Goal: Transaction & Acquisition: Purchase product/service

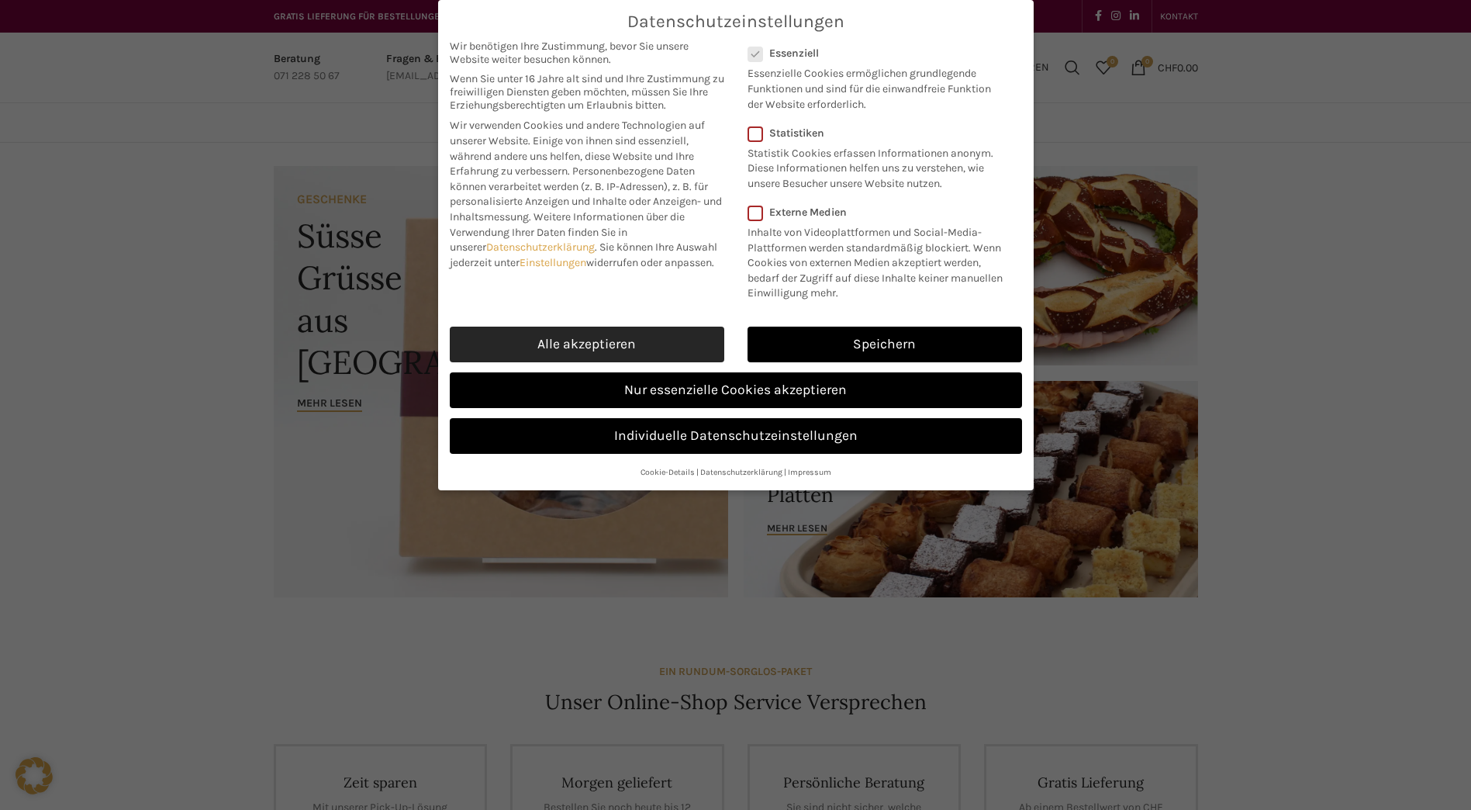
click at [619, 344] on link "Alle akzeptieren" at bounding box center [587, 344] width 275 height 36
checkbox input "true"
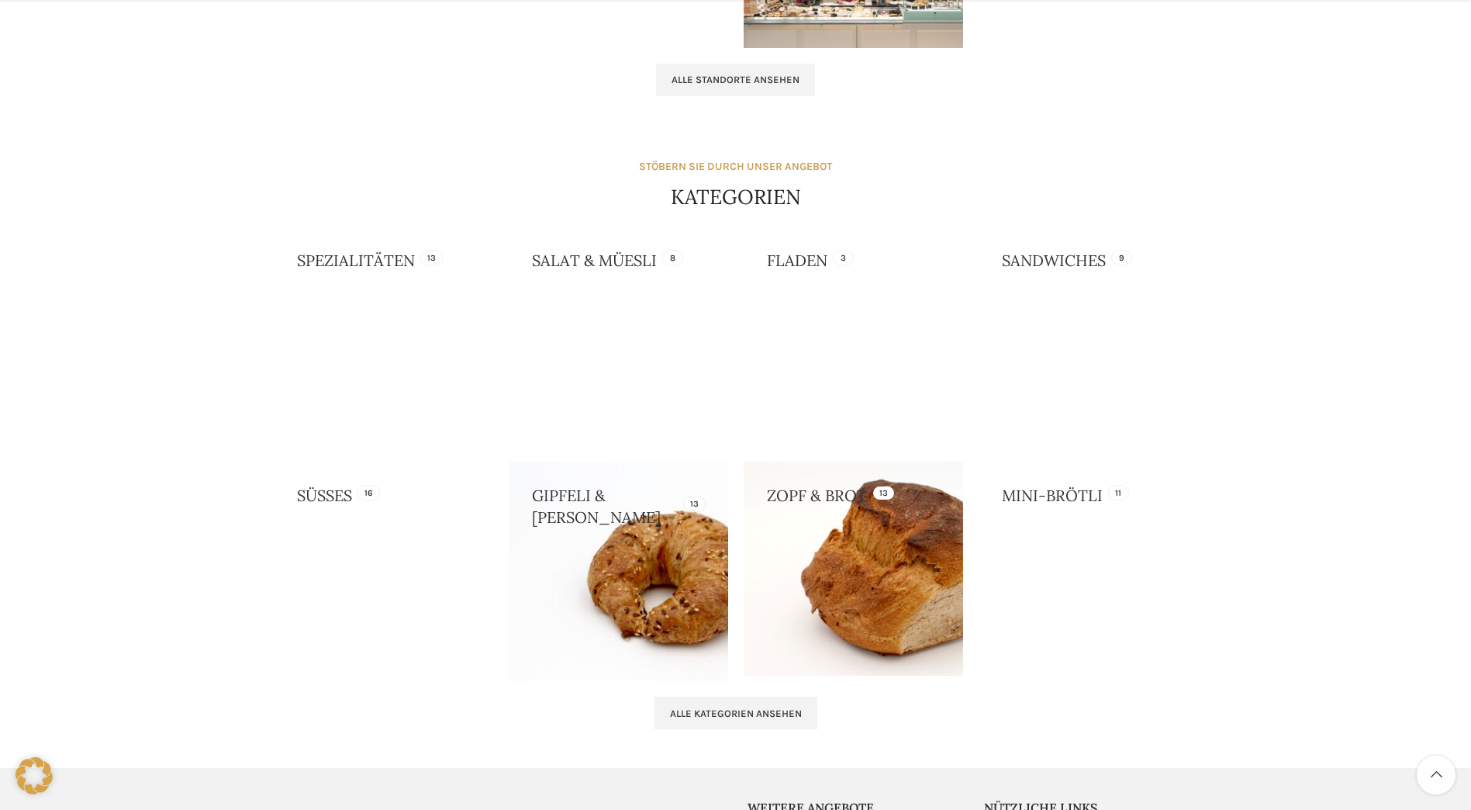
scroll to position [1241, 0]
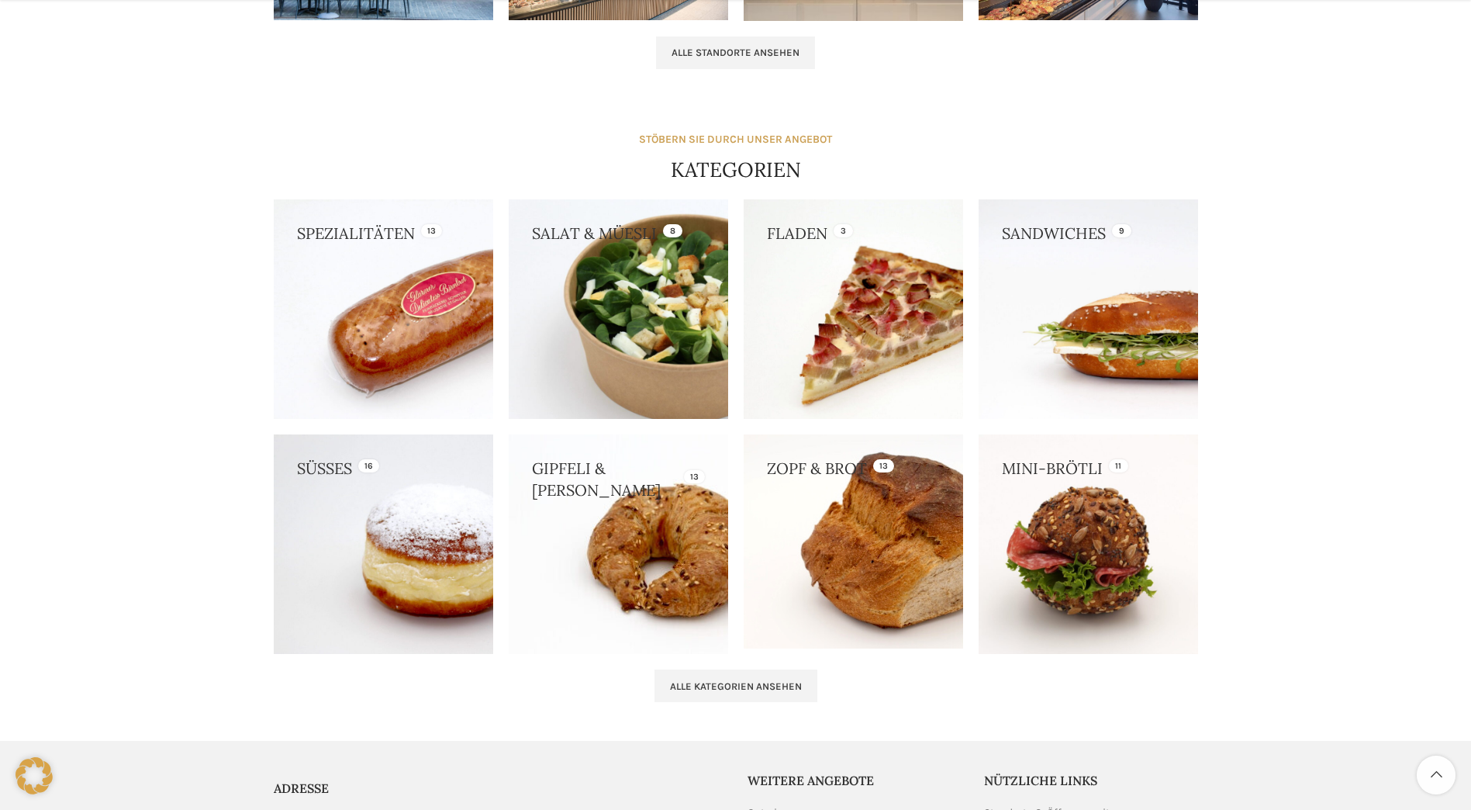
click at [555, 319] on link at bounding box center [618, 308] width 219 height 219
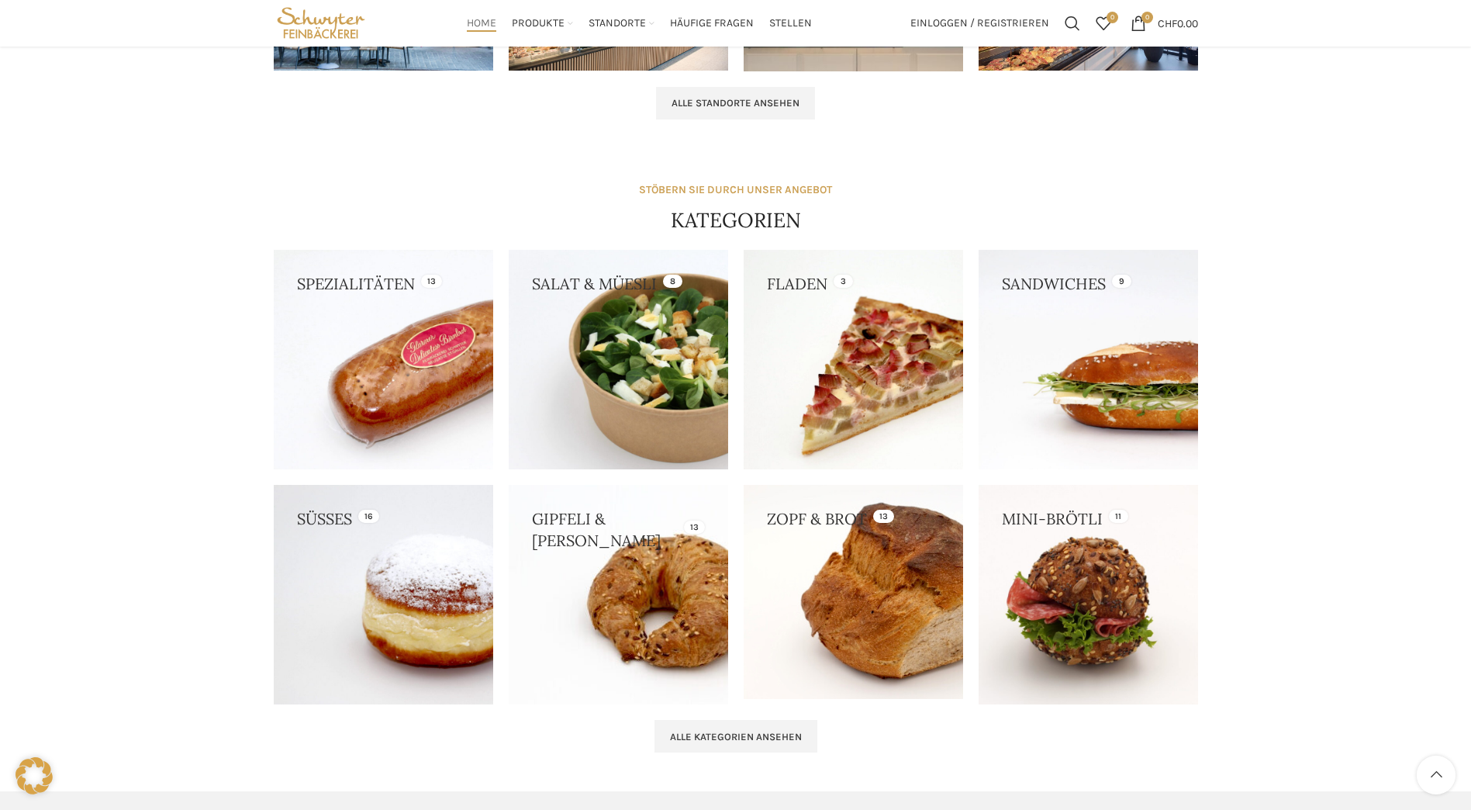
scroll to position [1163, 0]
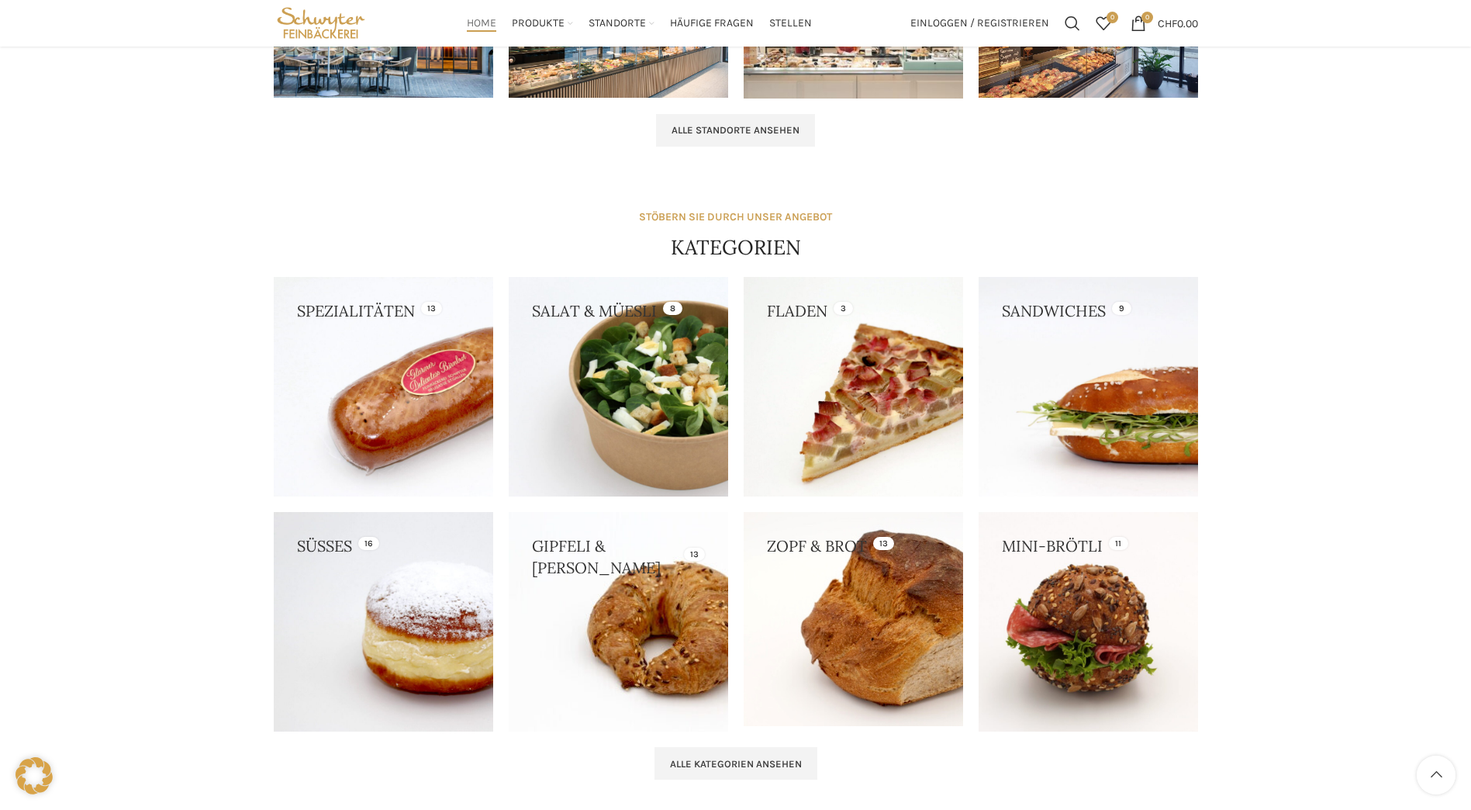
click at [1093, 421] on link at bounding box center [1088, 386] width 219 height 219
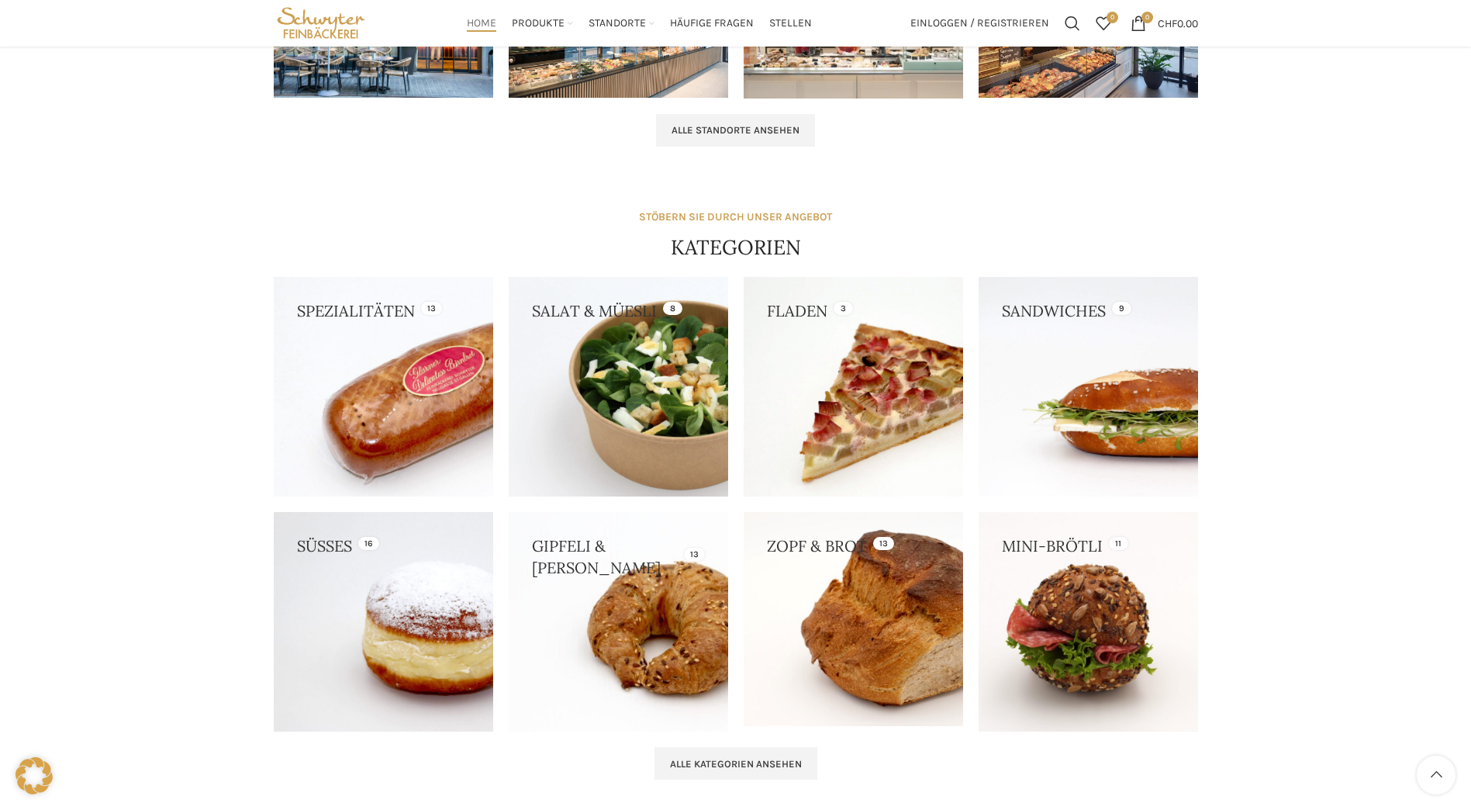
click at [357, 359] on link at bounding box center [383, 386] width 219 height 219
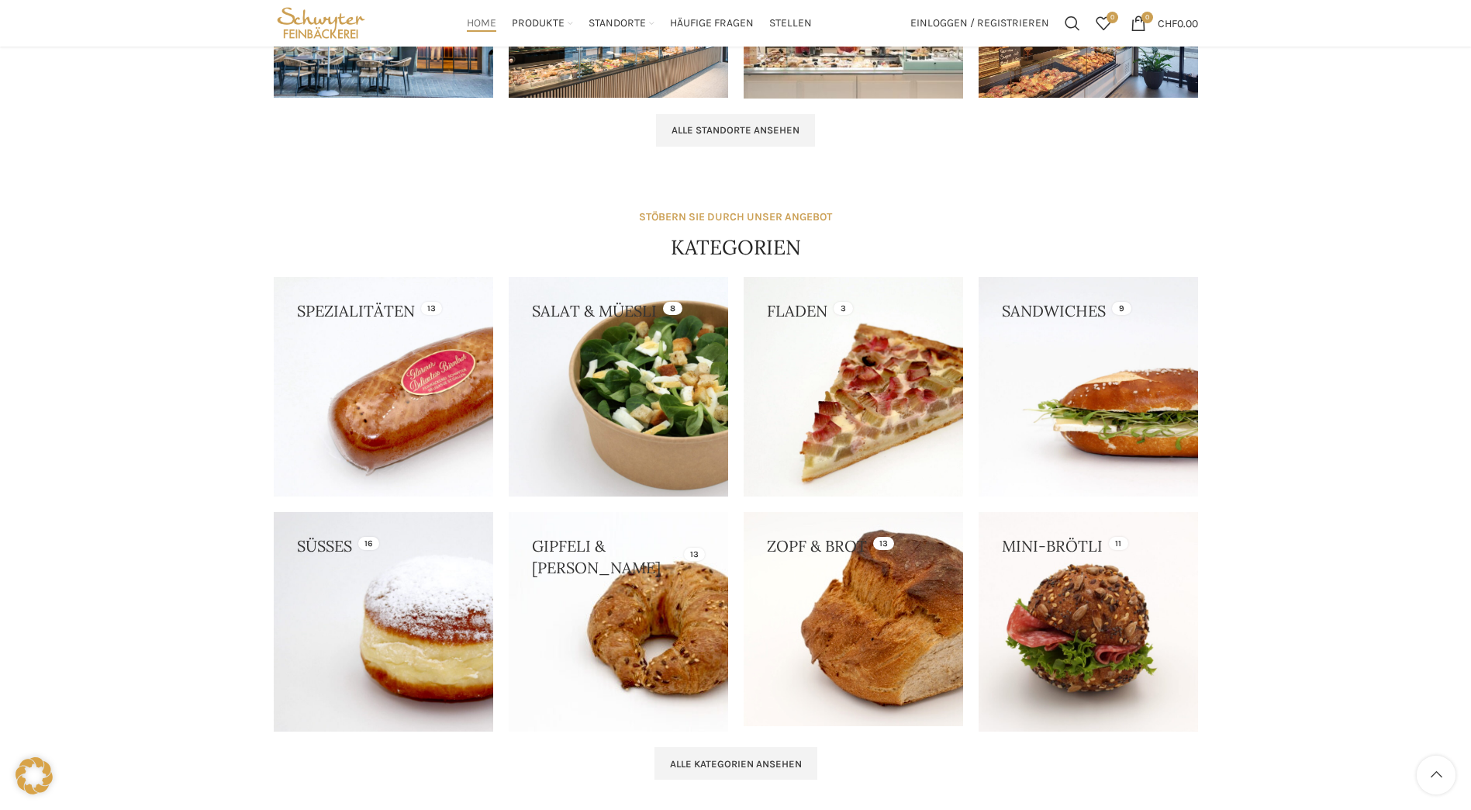
click at [383, 606] on link at bounding box center [383, 621] width 219 height 219
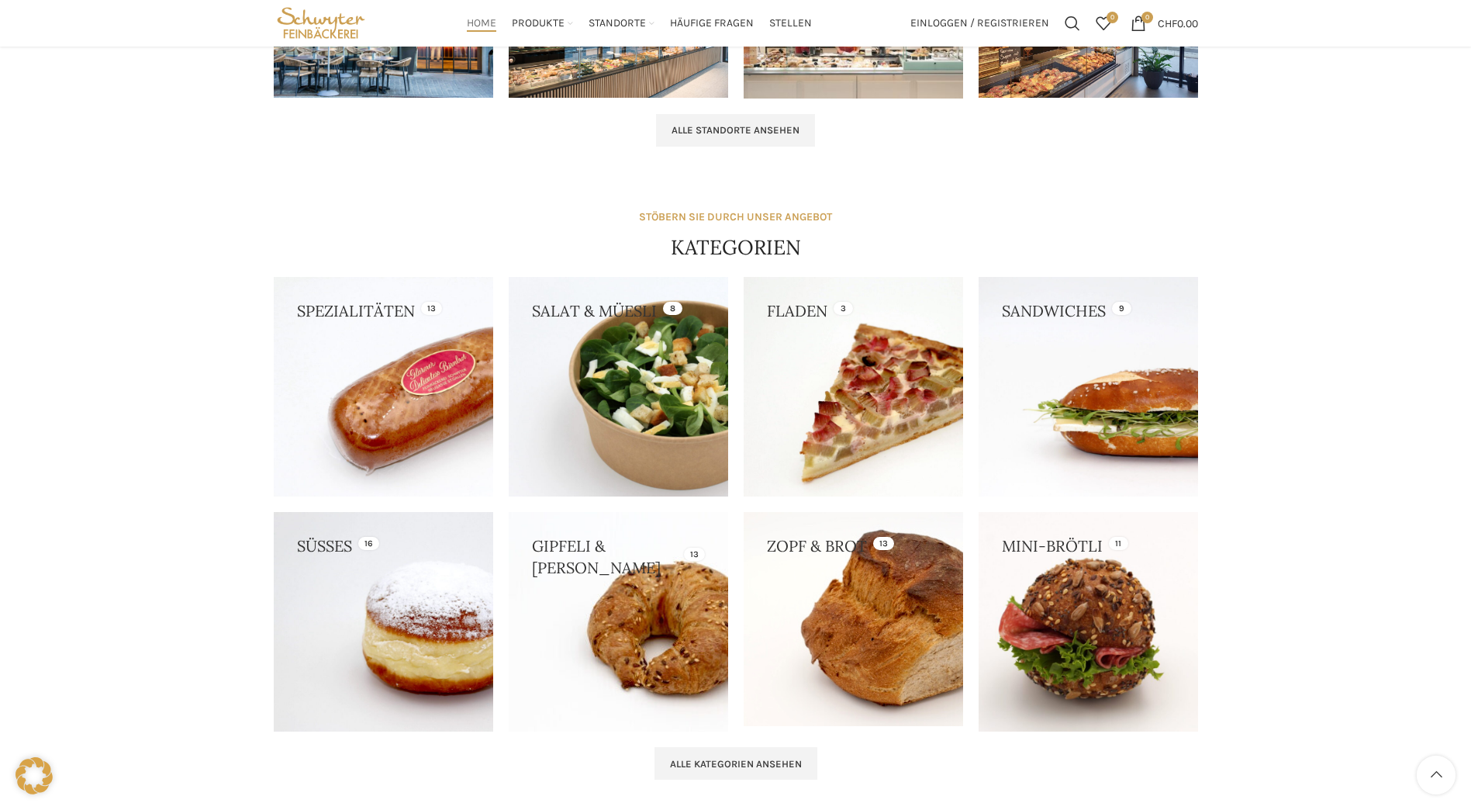
click at [1062, 582] on link at bounding box center [1088, 621] width 219 height 219
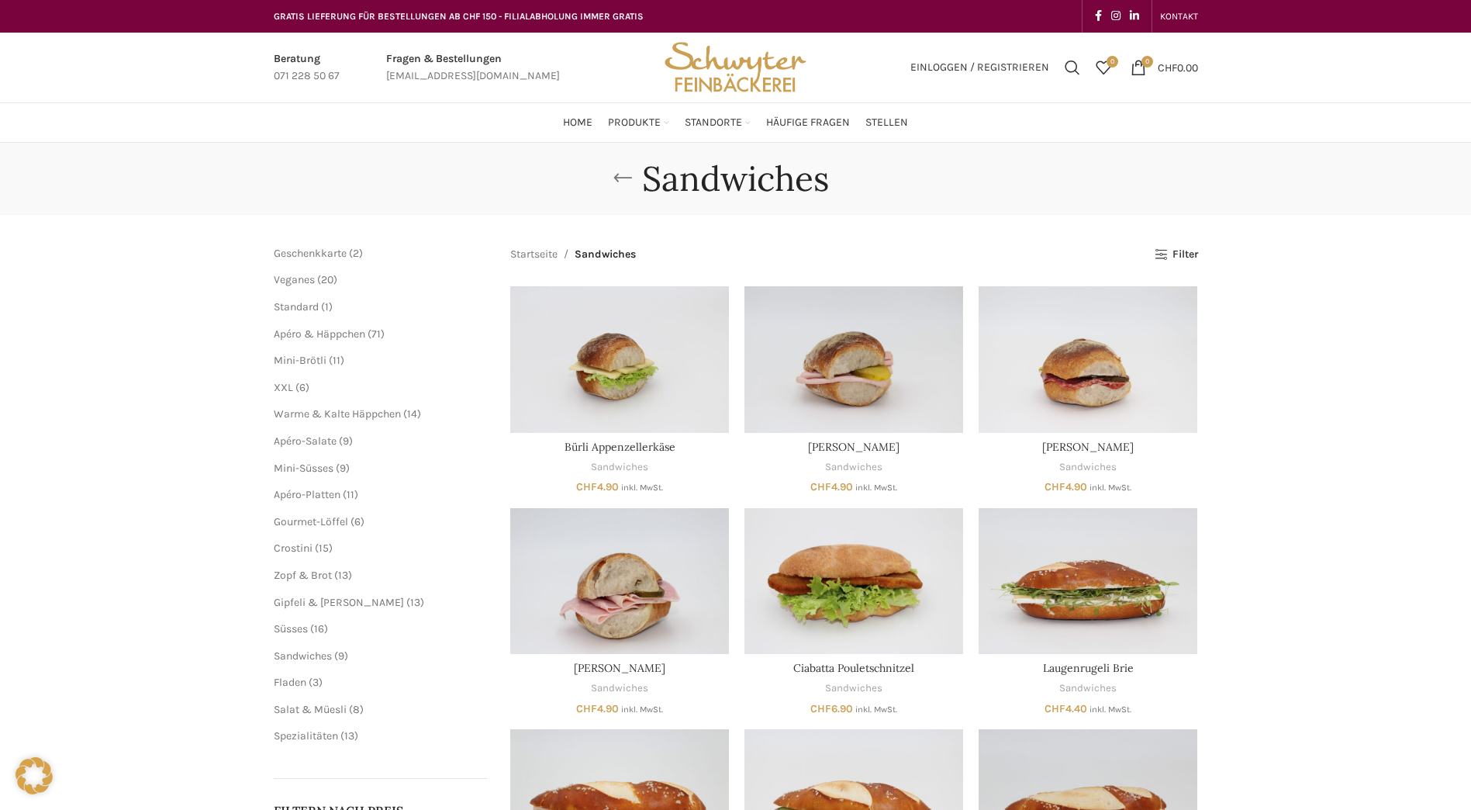
click at [636, 182] on link "Go back" at bounding box center [622, 178] width 39 height 31
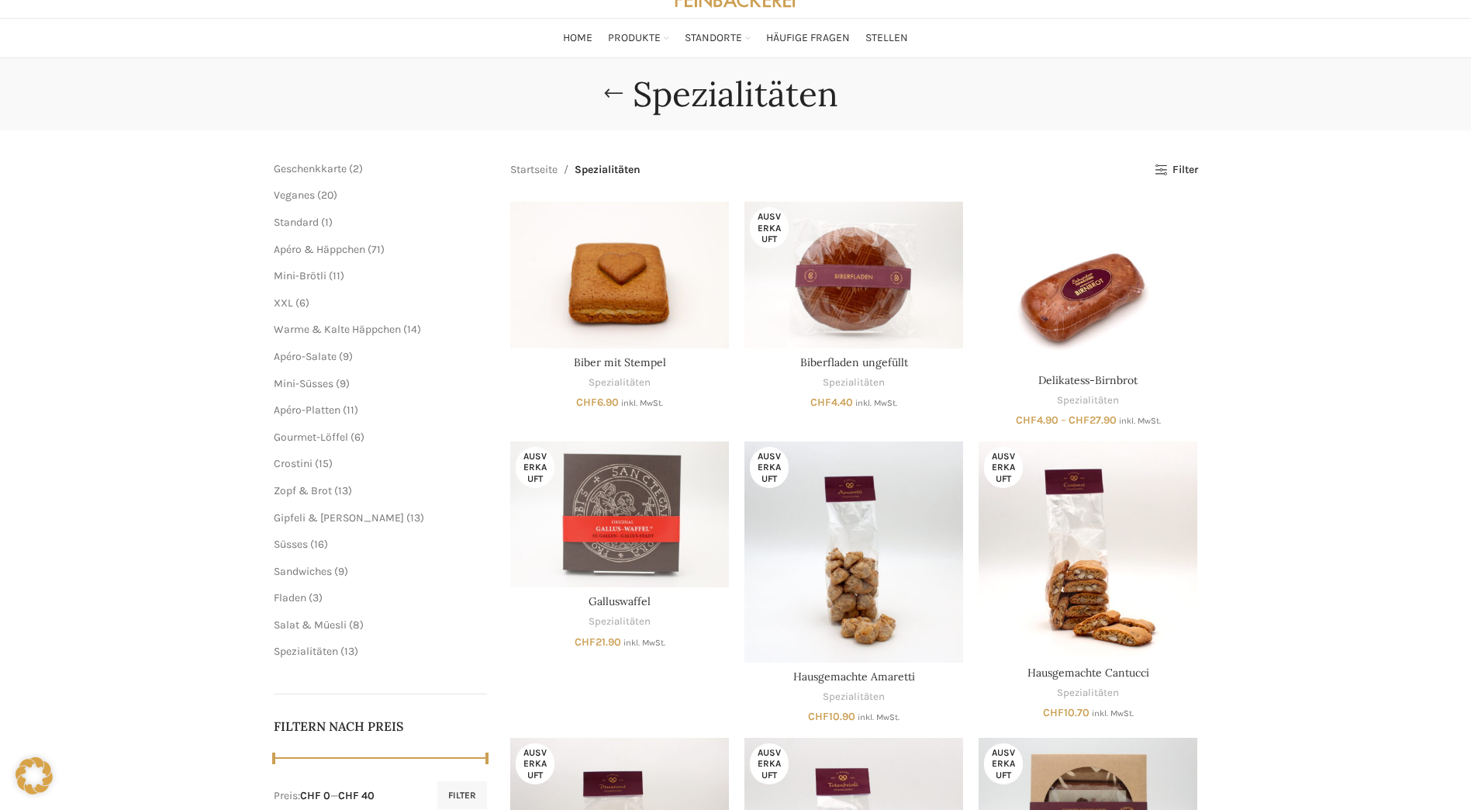
scroll to position [78, 0]
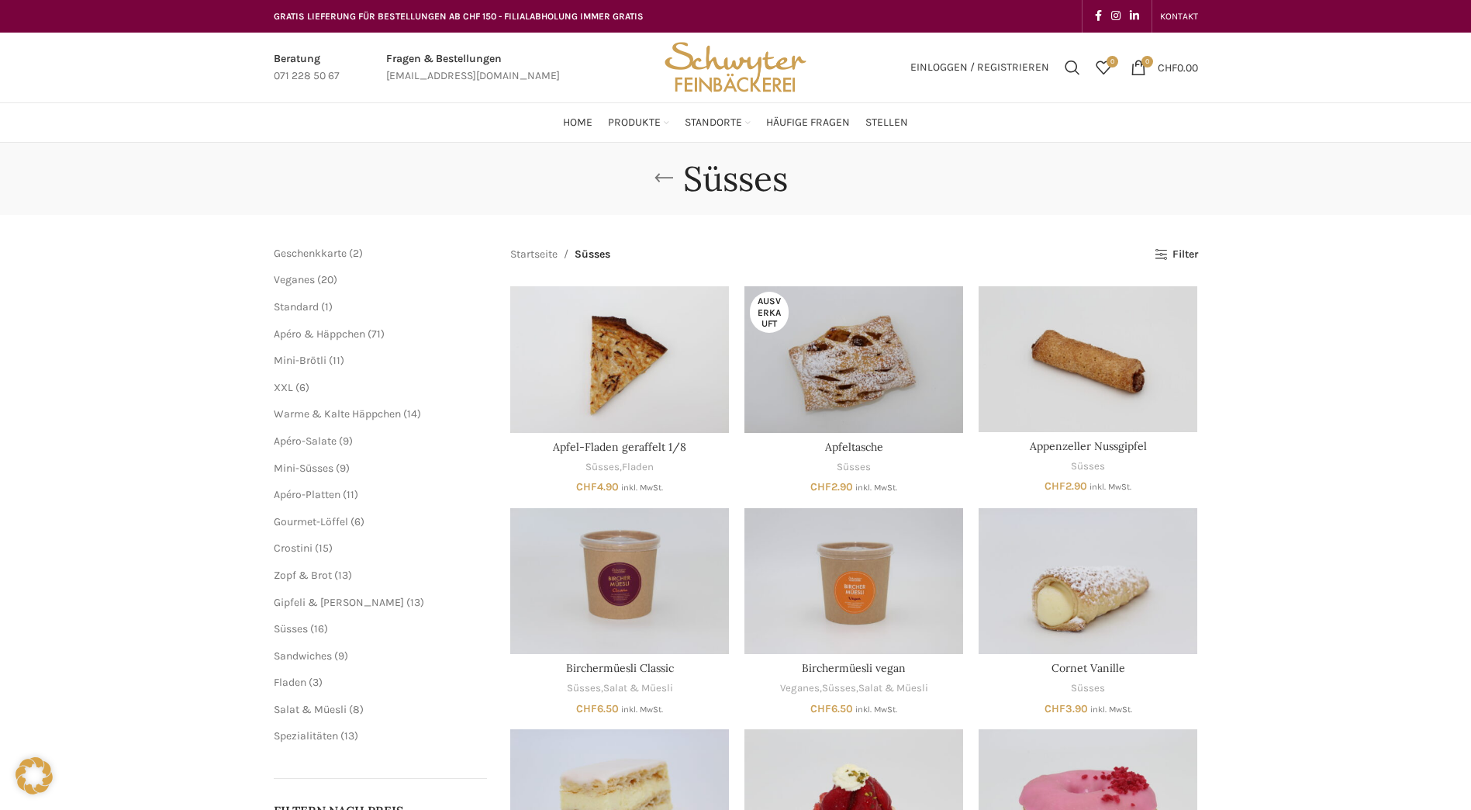
click at [682, 171] on link "Go back" at bounding box center [663, 178] width 39 height 31
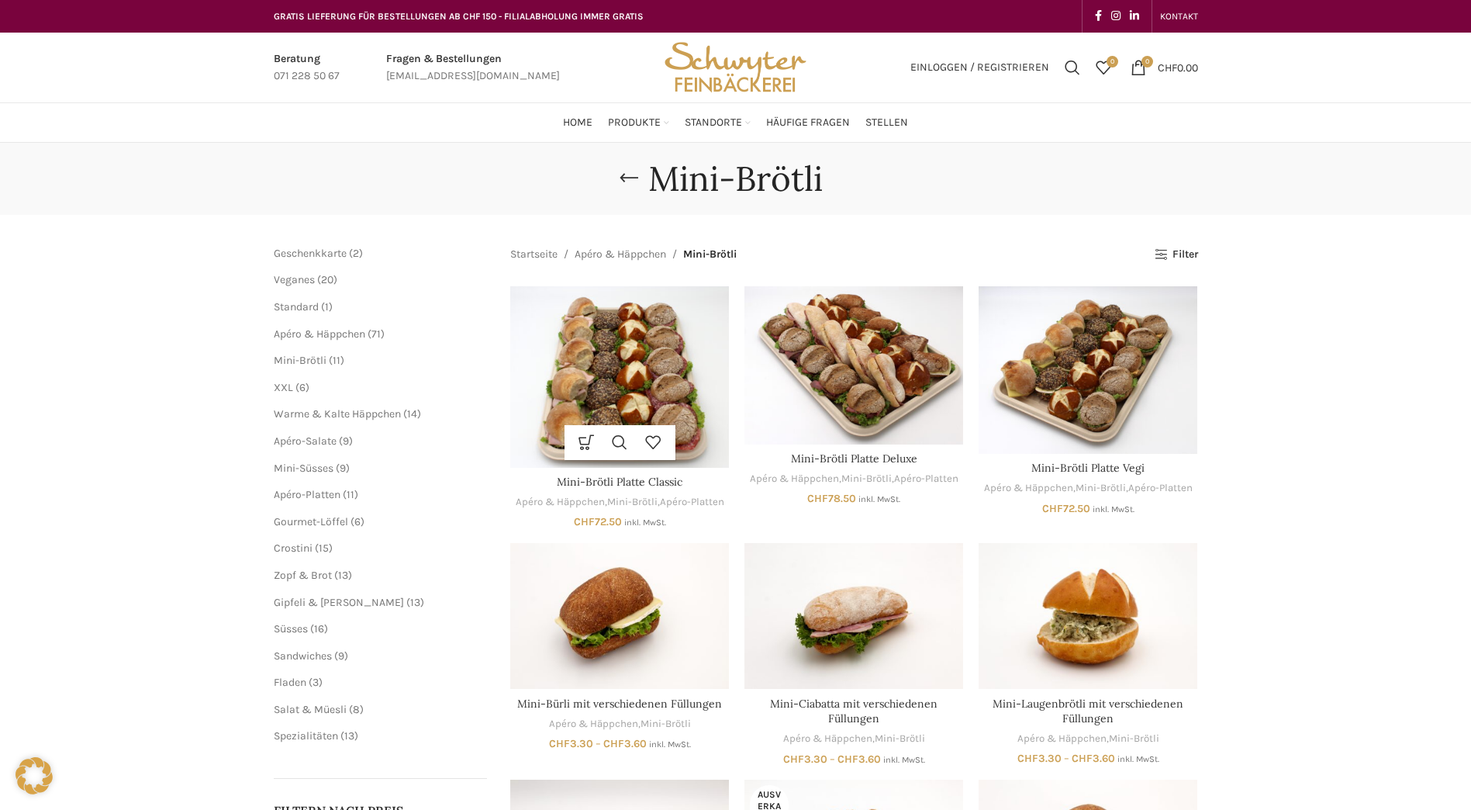
click at [684, 385] on img "Mini-Brötli Platte Classic" at bounding box center [619, 376] width 219 height 181
